Goal: Transaction & Acquisition: Book appointment/travel/reservation

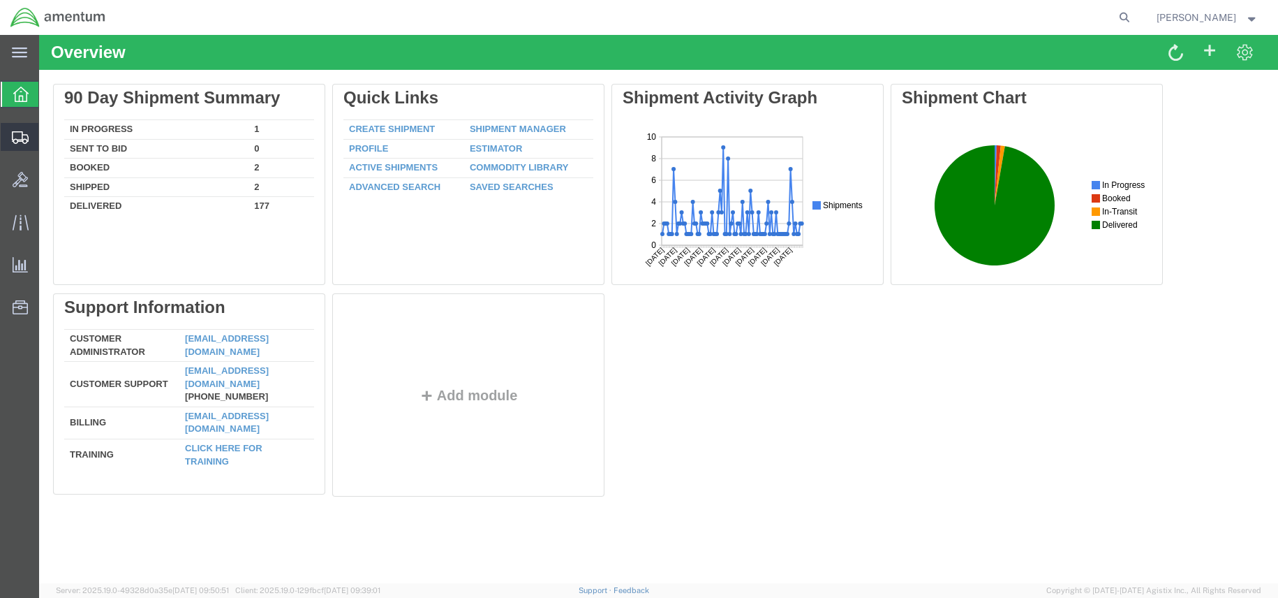
click at [21, 136] on icon at bounding box center [20, 137] width 17 height 13
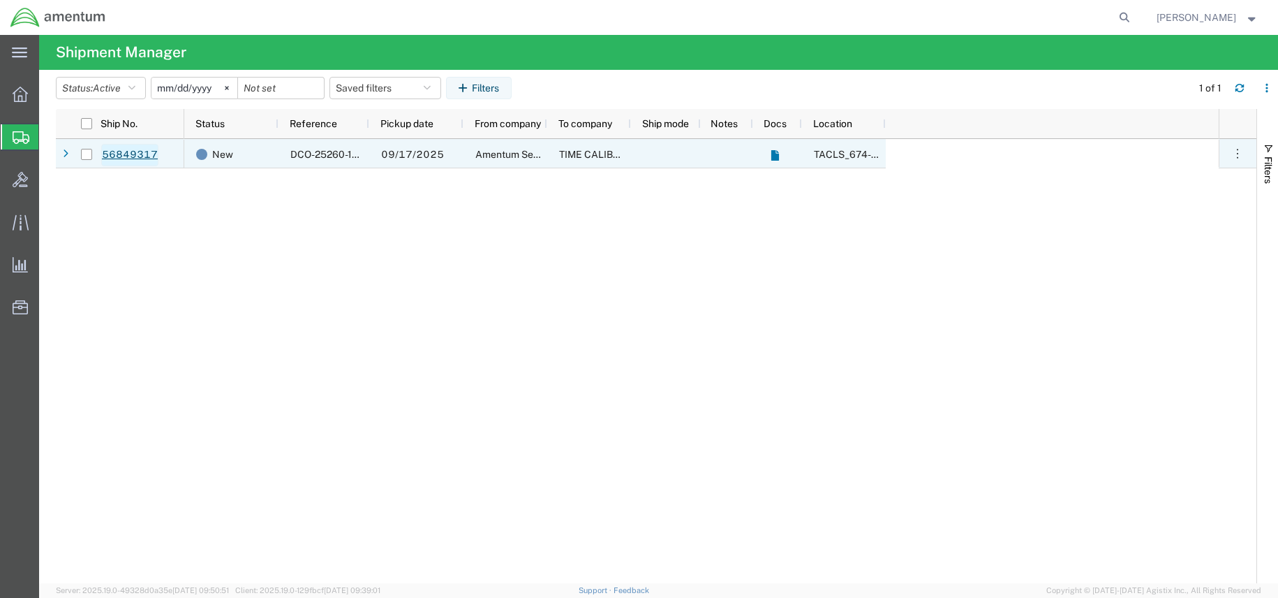
click at [131, 155] on link "56849317" at bounding box center [129, 155] width 57 height 22
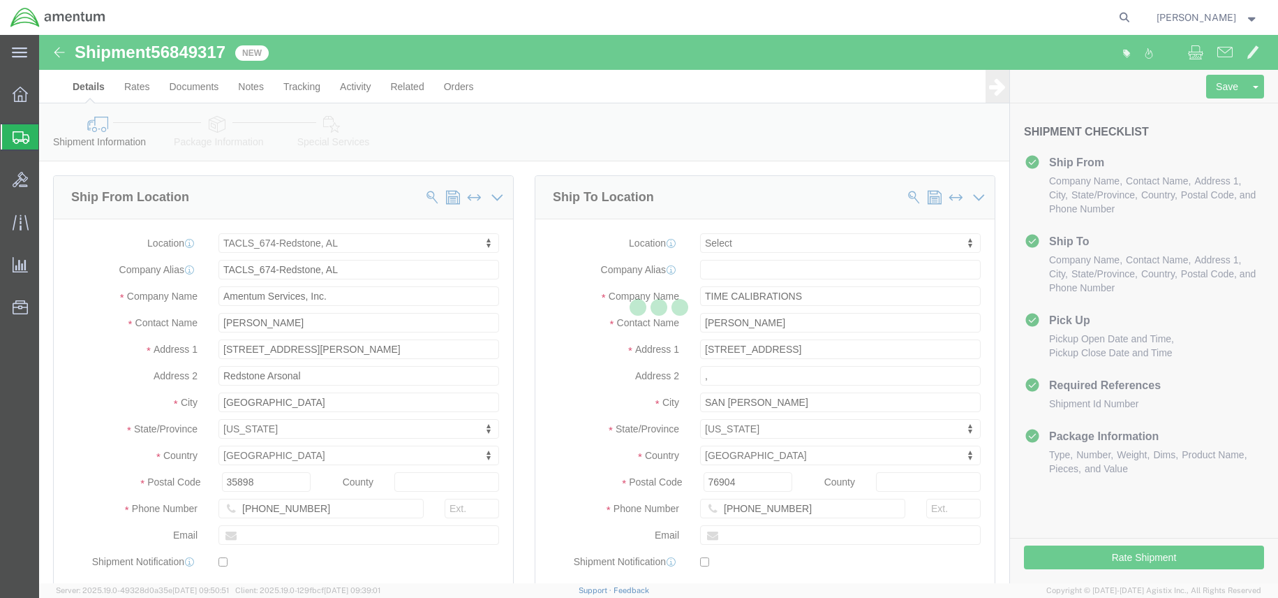
select select "42736"
select select
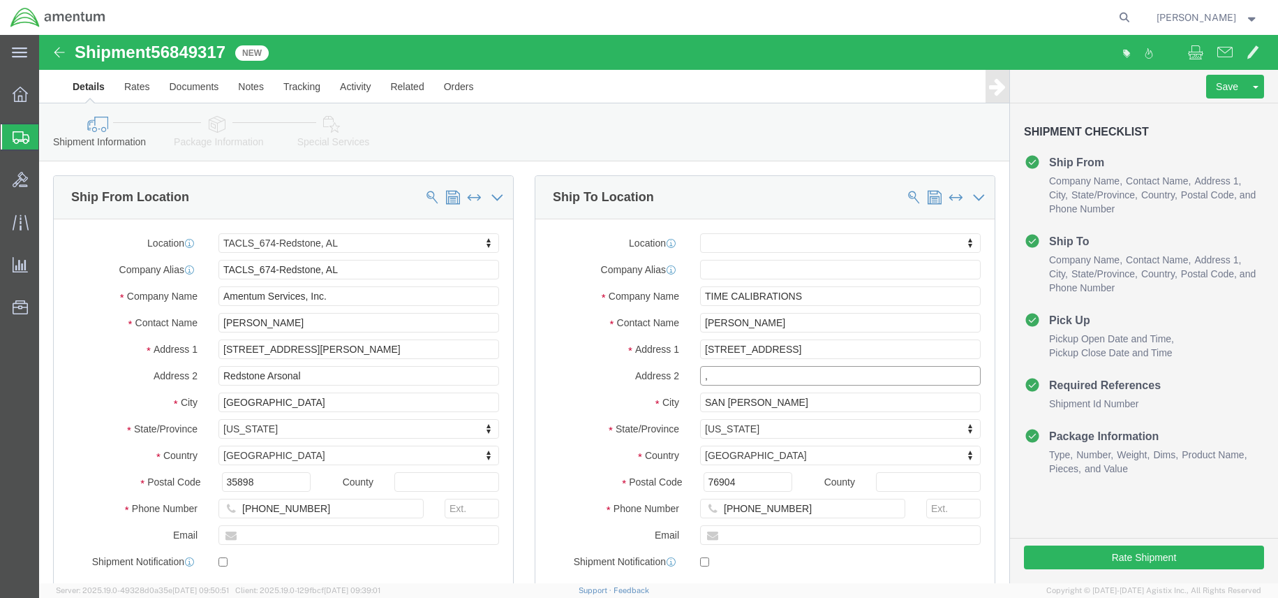
click input ","
click div "Location My Profile Location [PHONE_NUMBER] [PHONE_NUMBER] [PHONE_NUMBER] [PHON…"
click button "Rate Shipment"
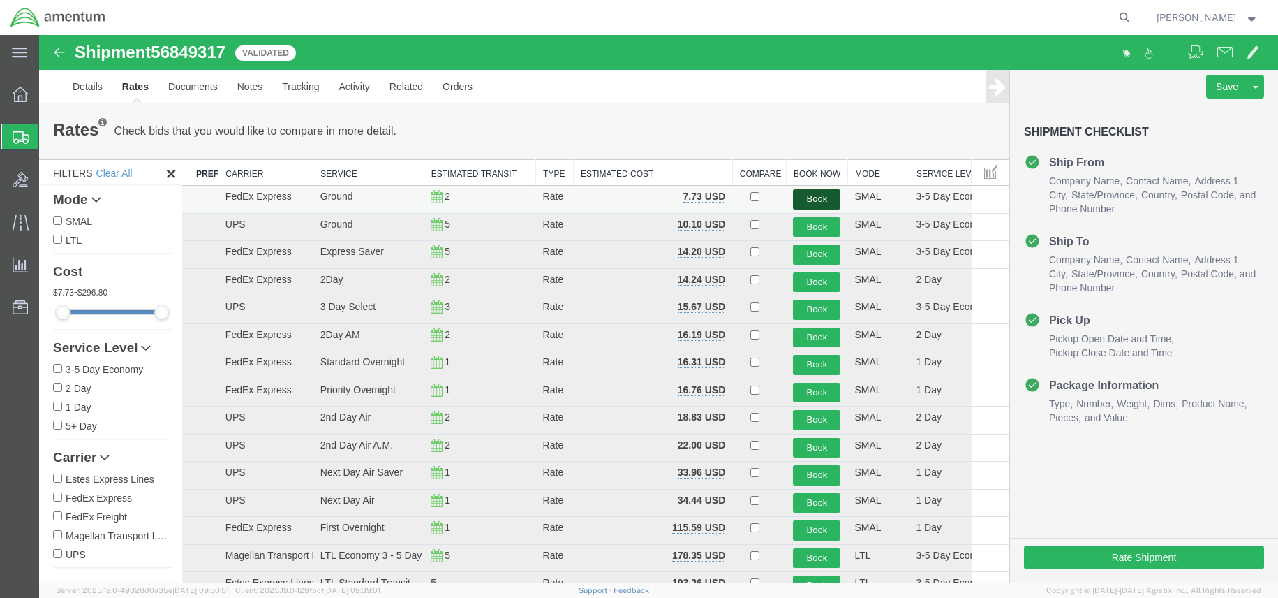
click at [801, 192] on button "Book" at bounding box center [816, 199] width 47 height 20
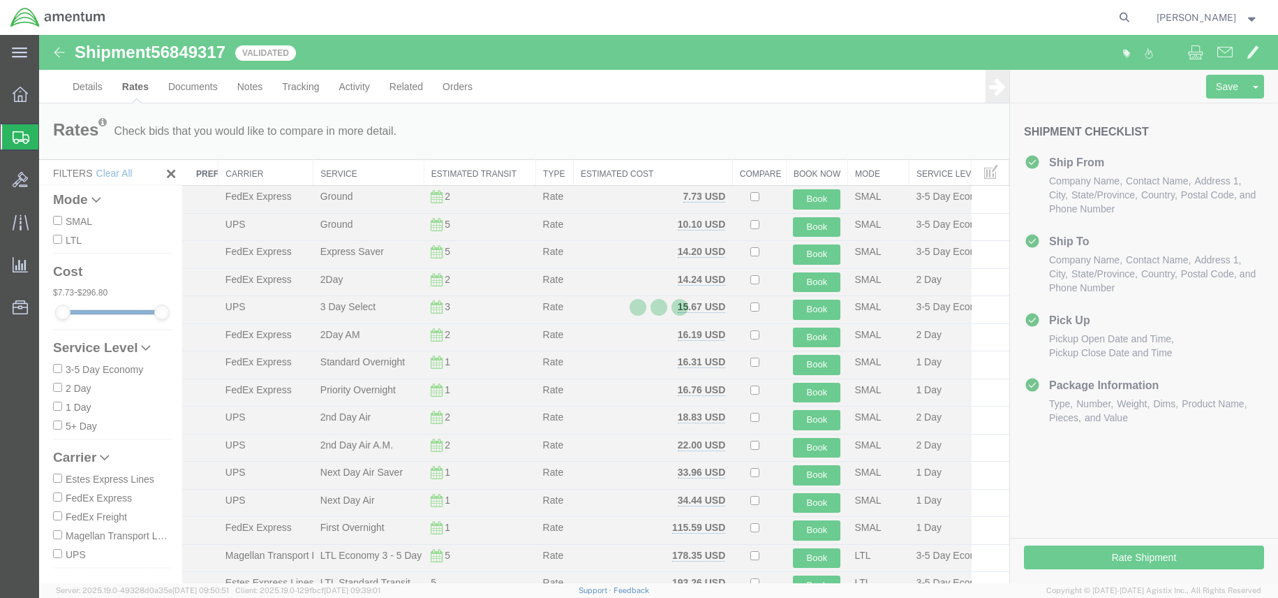
drag, startPoint x: 802, startPoint y: 198, endPoint x: 788, endPoint y: 145, distance: 54.9
click at [788, 145] on div at bounding box center [658, 309] width 1239 height 548
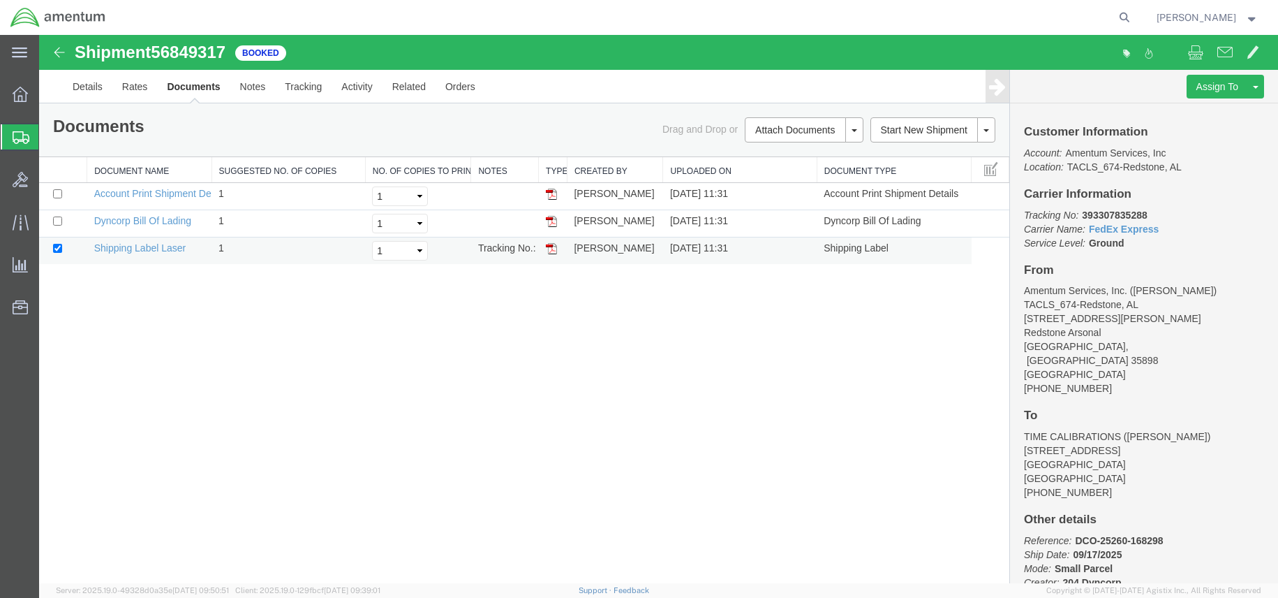
click at [549, 249] on img at bounding box center [551, 248] width 11 height 11
